Goal: Information Seeking & Learning: Find specific fact

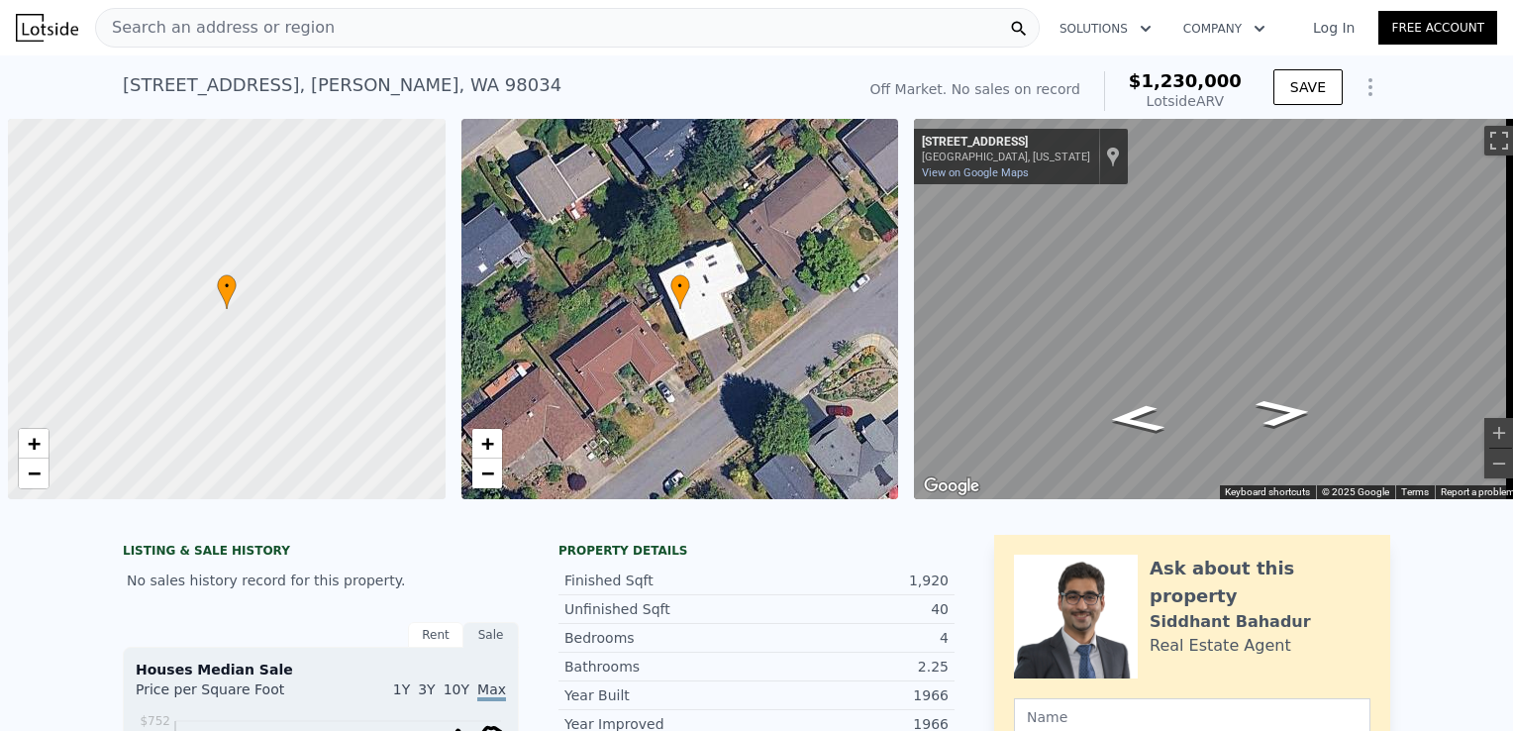
scroll to position [0, 8]
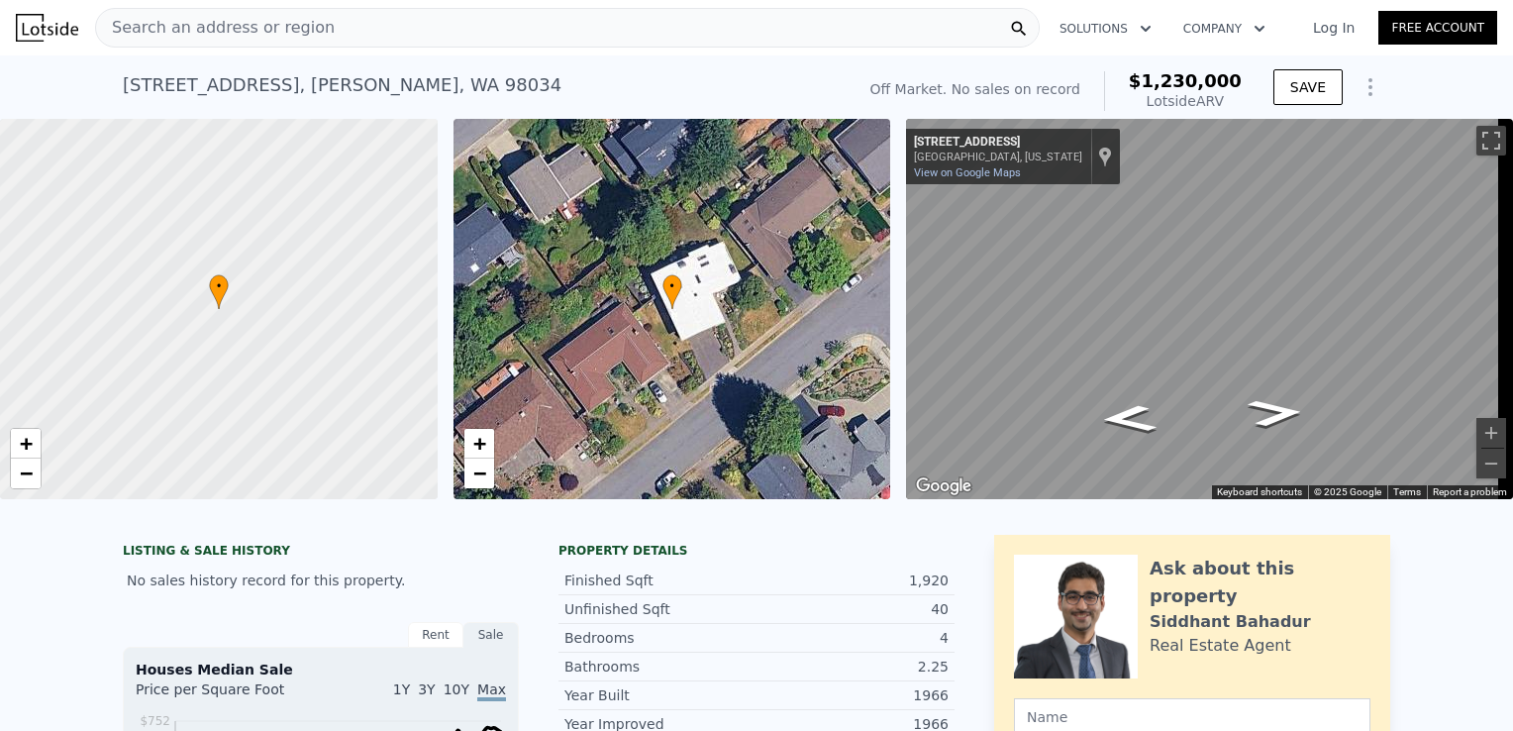
click at [451, 18] on div "Search an address or region" at bounding box center [567, 28] width 945 height 40
type input "1520"
type input "10070"
type input "$ 1,178,000"
type input "$ 29,996"
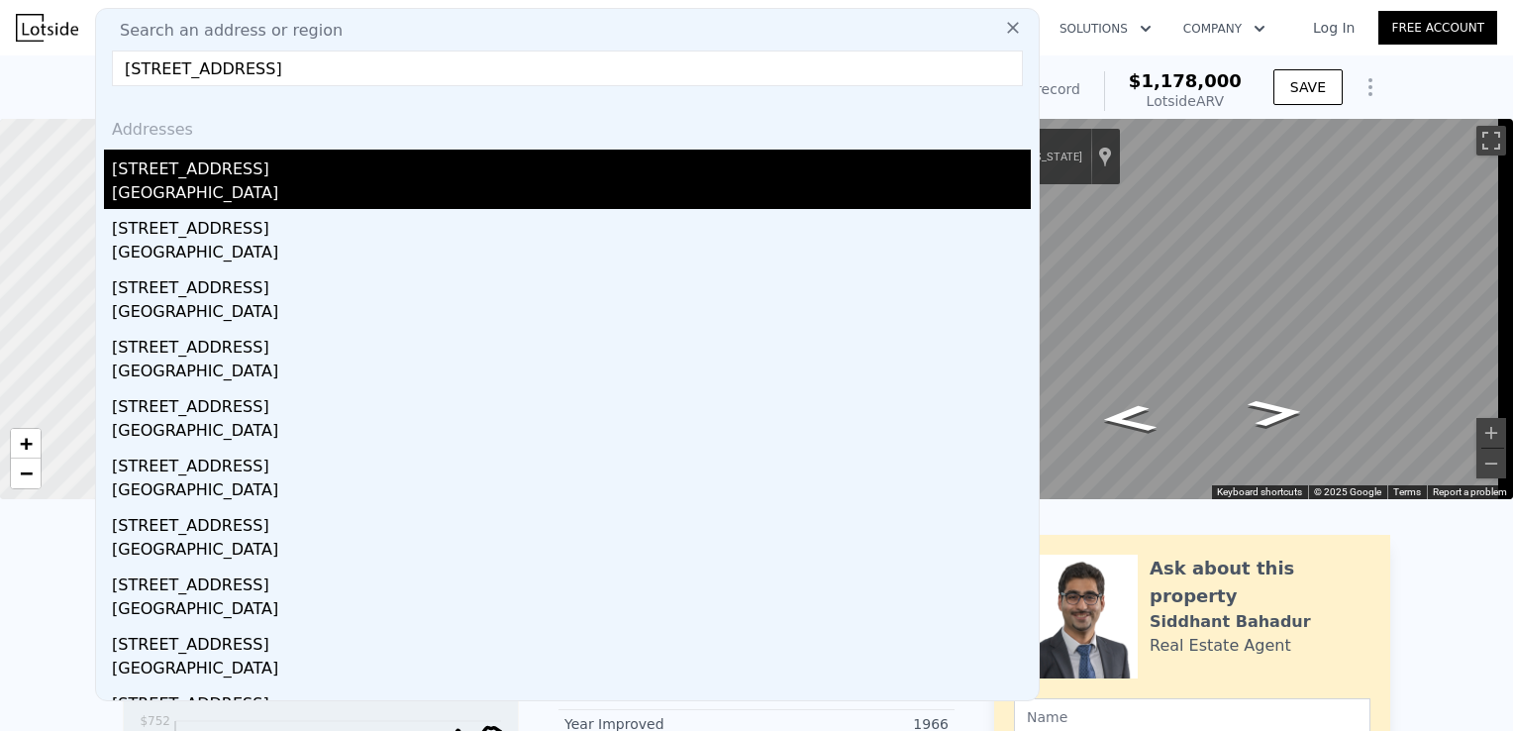
type input "[STREET_ADDRESS]"
click at [361, 164] on div "[STREET_ADDRESS]" at bounding box center [571, 166] width 919 height 32
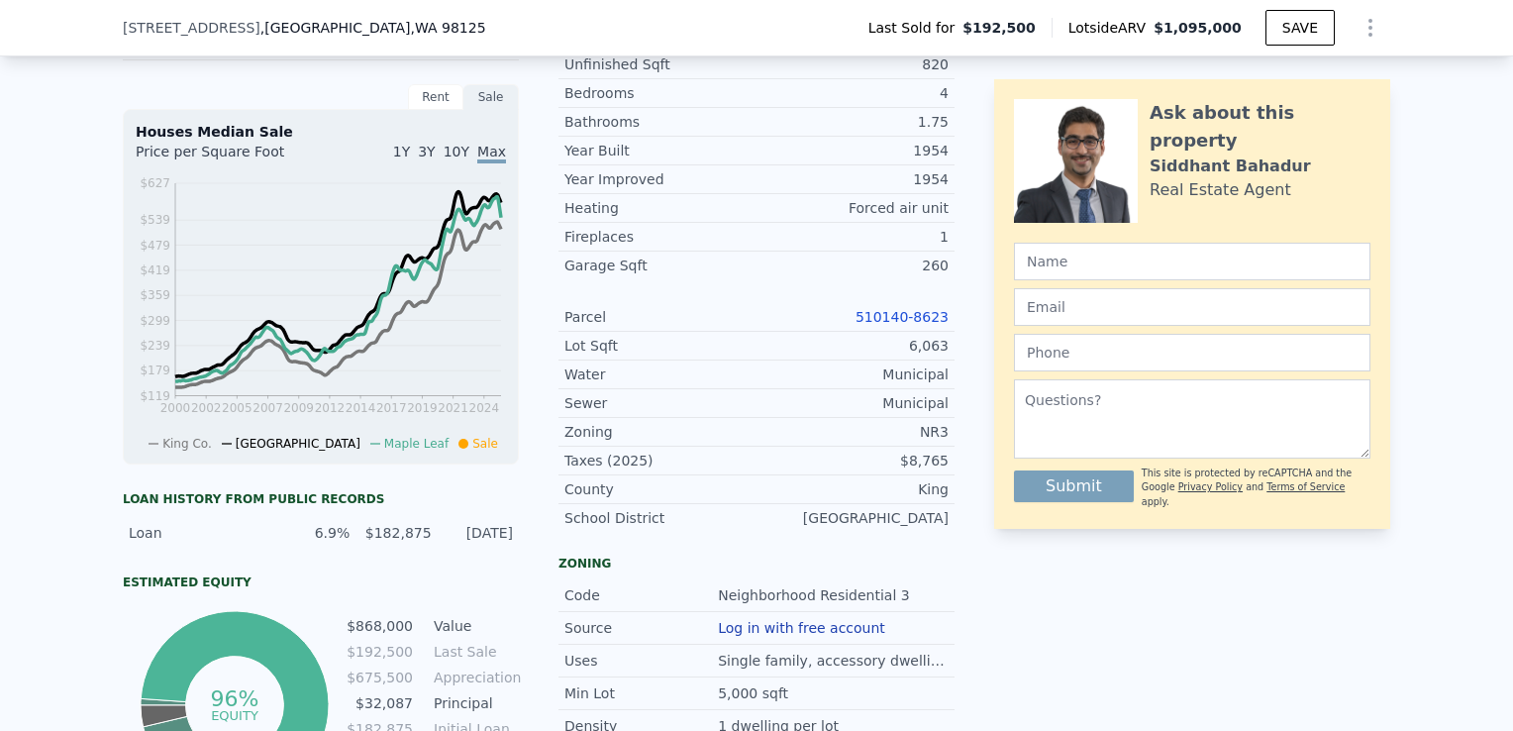
scroll to position [480, 0]
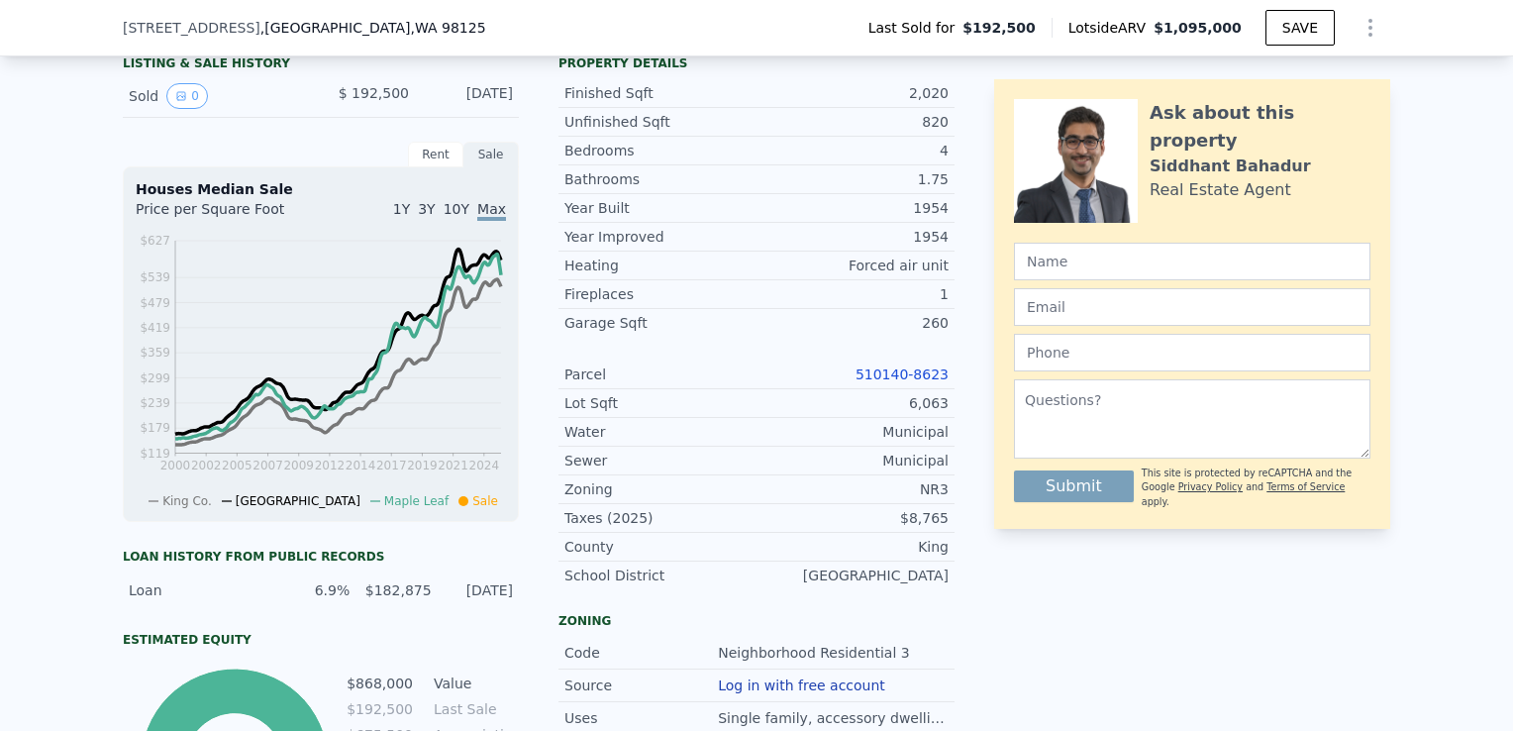
click at [895, 382] on link "510140-8623" at bounding box center [902, 374] width 93 height 16
click at [899, 382] on link "510140-8623" at bounding box center [902, 374] width 93 height 16
